Goal: Task Accomplishment & Management: Use online tool/utility

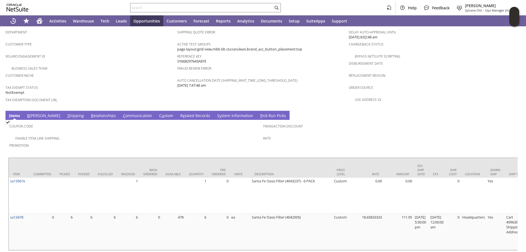
scroll to position [356, 0]
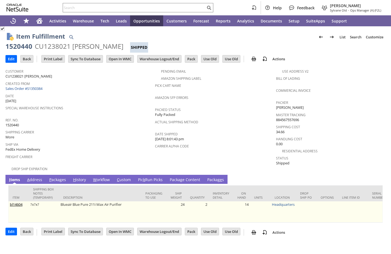
click at [211, 203] on link "View" at bounding box center [211, 205] width 0 height 4
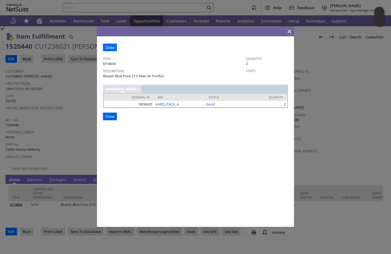
click at [110, 114] on input "Close" at bounding box center [109, 116] width 13 height 7
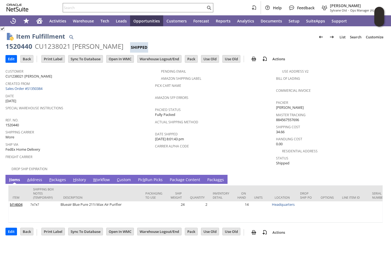
click at [150, 177] on link "Pic k Run Picks" at bounding box center [150, 180] width 27 height 6
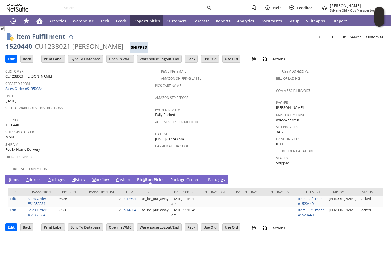
click at [110, 8] on input "text" at bounding box center [134, 7] width 143 height 7
paste input "1520442"
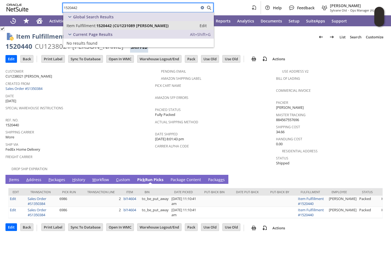
type input "1520442"
click at [107, 26] on span "1520442 (CU1231089 Andrew Zimmermann)" at bounding box center [132, 25] width 72 height 5
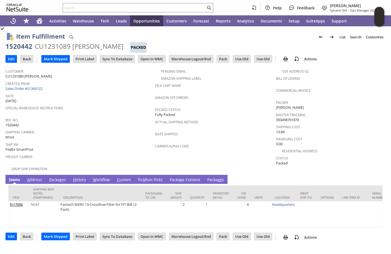
click at [148, 177] on link "Pic k Run Picks" at bounding box center [150, 180] width 27 height 6
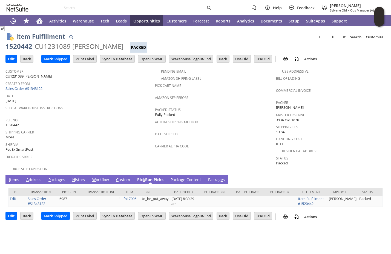
click at [80, 7] on input "text" at bounding box center [134, 7] width 143 height 7
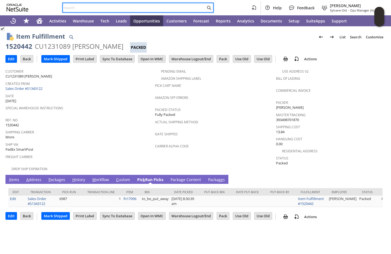
paste input "1520443"
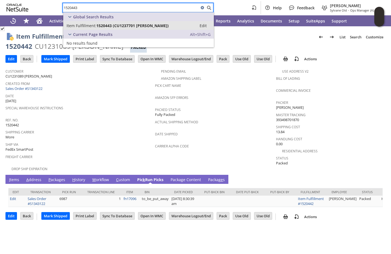
type input "1520443"
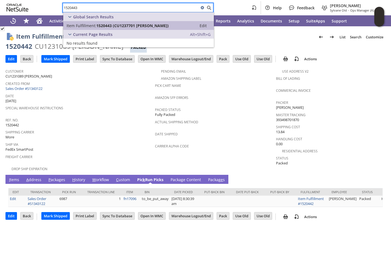
click at [98, 26] on span "1520443 (CU1237701 benjamin bujdei)" at bounding box center [132, 25] width 72 height 5
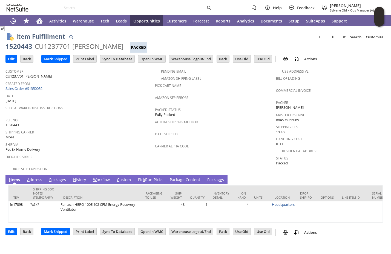
click at [146, 177] on link "Pic k Run Picks" at bounding box center [150, 180] width 27 height 6
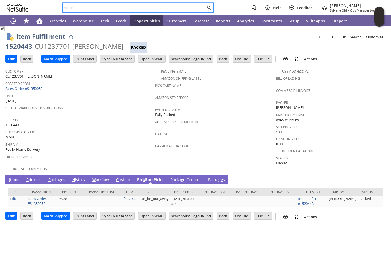
click at [85, 6] on input "text" at bounding box center [134, 7] width 143 height 7
paste input "1520444"
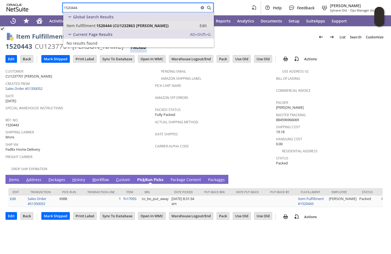
type input "1520444"
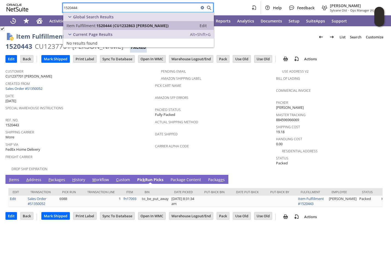
click at [82, 24] on span "Item Fulfillment:" at bounding box center [82, 25] width 30 height 5
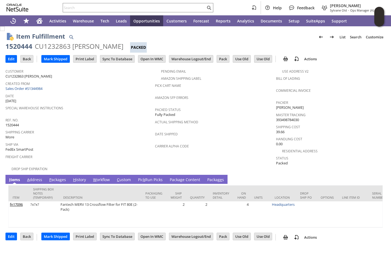
click at [146, 177] on link "Pic k Run Picks" at bounding box center [150, 180] width 27 height 6
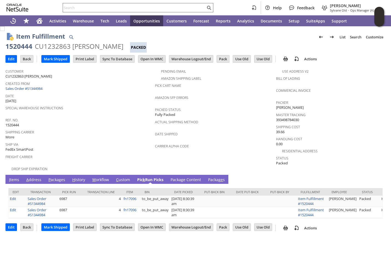
click at [76, 7] on input "text" at bounding box center [134, 7] width 143 height 7
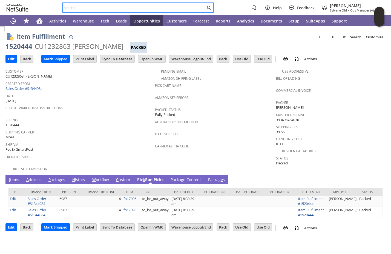
paste input "1520445"
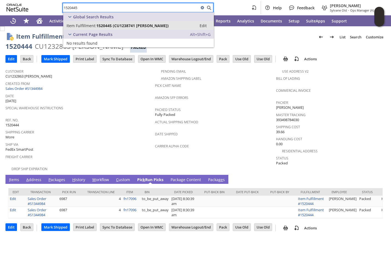
type input "1520445"
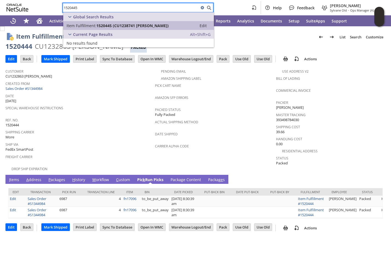
click at [98, 26] on span "1520445 (CU1238741 Jory Hanus)" at bounding box center [132, 25] width 72 height 5
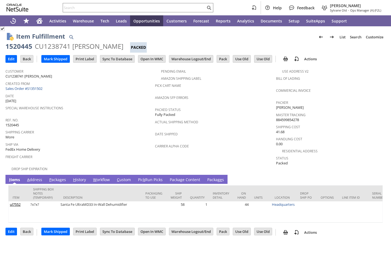
click at [140, 177] on link "Pic k Run Picks" at bounding box center [150, 180] width 27 height 6
click at [146, 177] on link "Pic k Run Picks" at bounding box center [150, 180] width 27 height 6
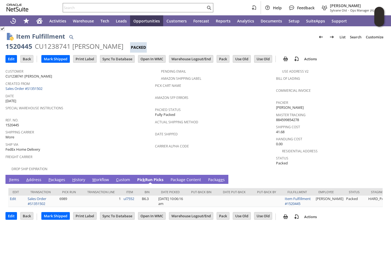
scroll to position [0, 10]
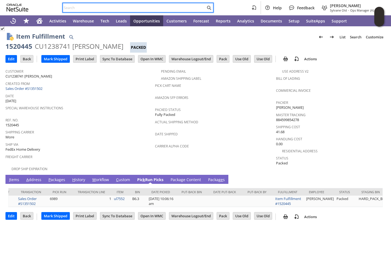
click at [110, 7] on input "text" at bounding box center [134, 7] width 143 height 7
paste input "1520446"
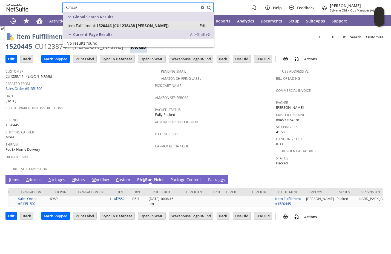
type input "1520446"
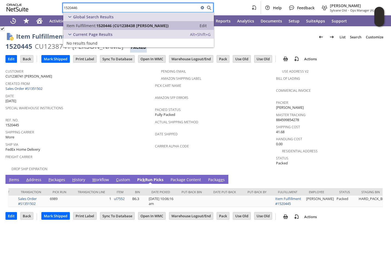
click at [107, 25] on span "1520446 (CU1238438 Marco Aguilar)" at bounding box center [132, 25] width 72 height 5
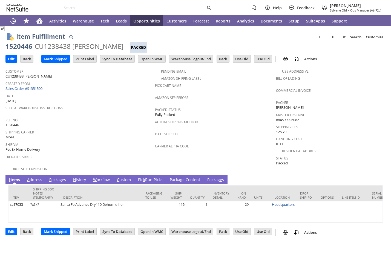
click at [149, 177] on link "Pic k Run Picks" at bounding box center [150, 180] width 27 height 6
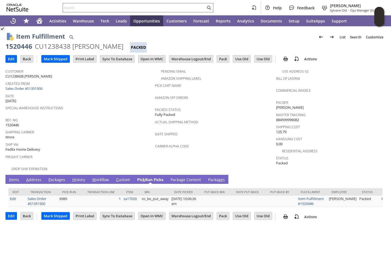
click at [137, 8] on input "text" at bounding box center [134, 7] width 143 height 7
paste input "1520447"
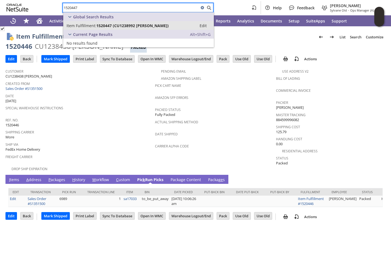
type input "1520447"
click at [120, 23] on span "1520447 (CU1238992 GUEDRY FAUST)" at bounding box center [132, 25] width 72 height 5
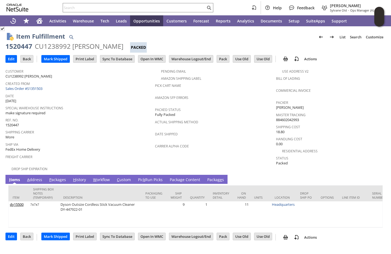
click at [147, 177] on link "Pic k Run Picks" at bounding box center [150, 180] width 27 height 6
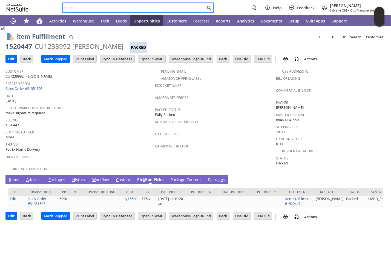
click at [95, 7] on input "text" at bounding box center [134, 7] width 143 height 7
paste input "1520448"
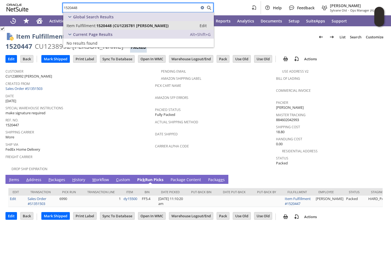
type input "1520448"
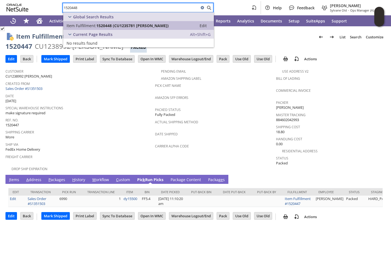
click at [97, 24] on span "1520448 (CU1235781 Deborah Stoker)" at bounding box center [132, 25] width 72 height 5
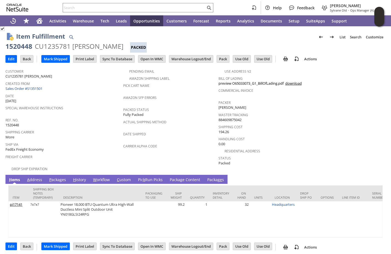
click at [148, 177] on link "Pic k Run Picks" at bounding box center [150, 180] width 27 height 6
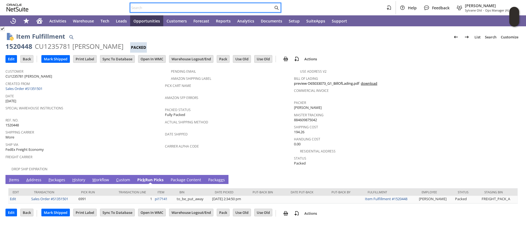
click at [140, 9] on input "text" at bounding box center [201, 7] width 143 height 7
paste input "1520445"
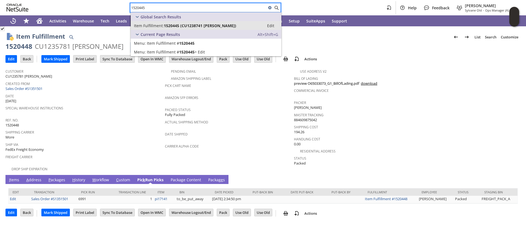
type input "1520445"
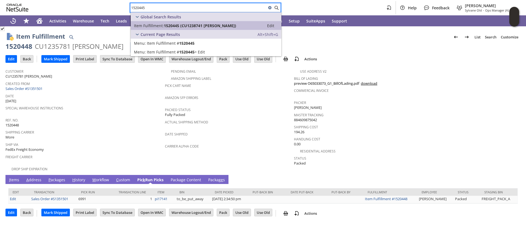
click at [162, 25] on span "Item Fulfillment:" at bounding box center [149, 25] width 30 height 5
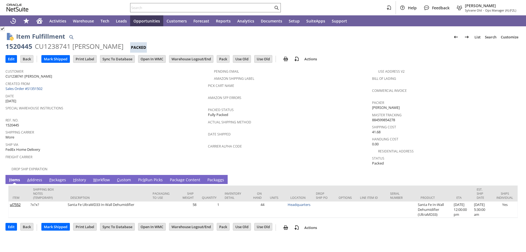
click at [147, 177] on link "Pic k Run Picks" at bounding box center [150, 180] width 27 height 6
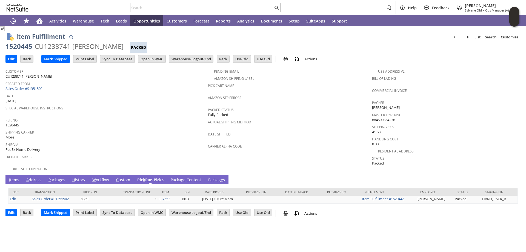
click at [13, 177] on link "I tems" at bounding box center [14, 180] width 13 height 6
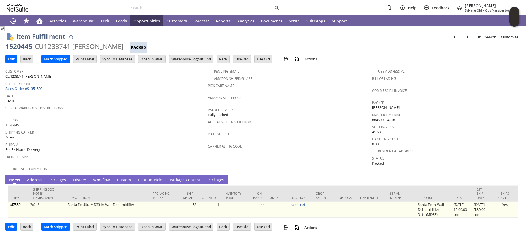
click at [16, 202] on link "ul7552" at bounding box center [15, 204] width 11 height 5
